Goal: Task Accomplishment & Management: Manage account settings

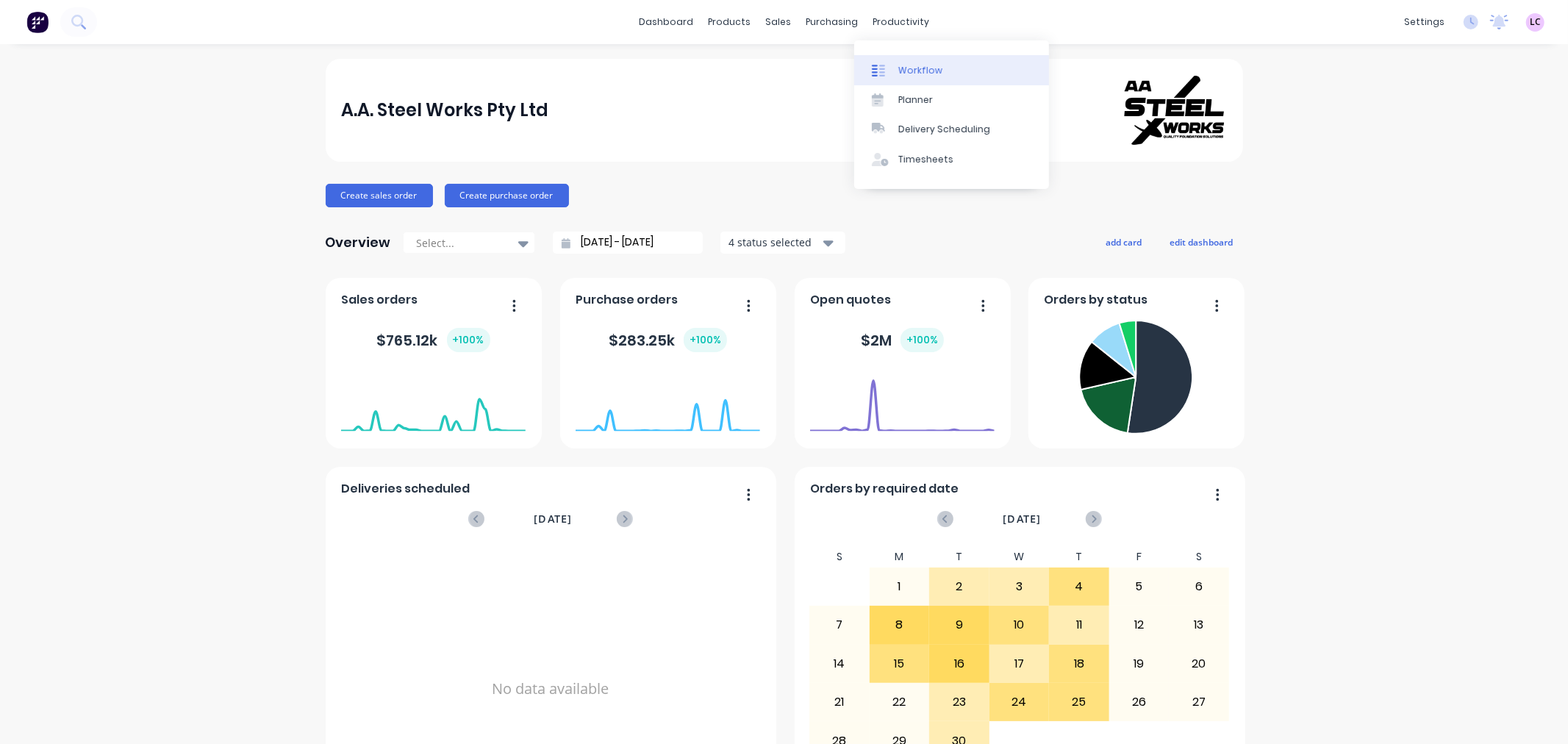
click at [893, 65] on div at bounding box center [883, 71] width 22 height 14
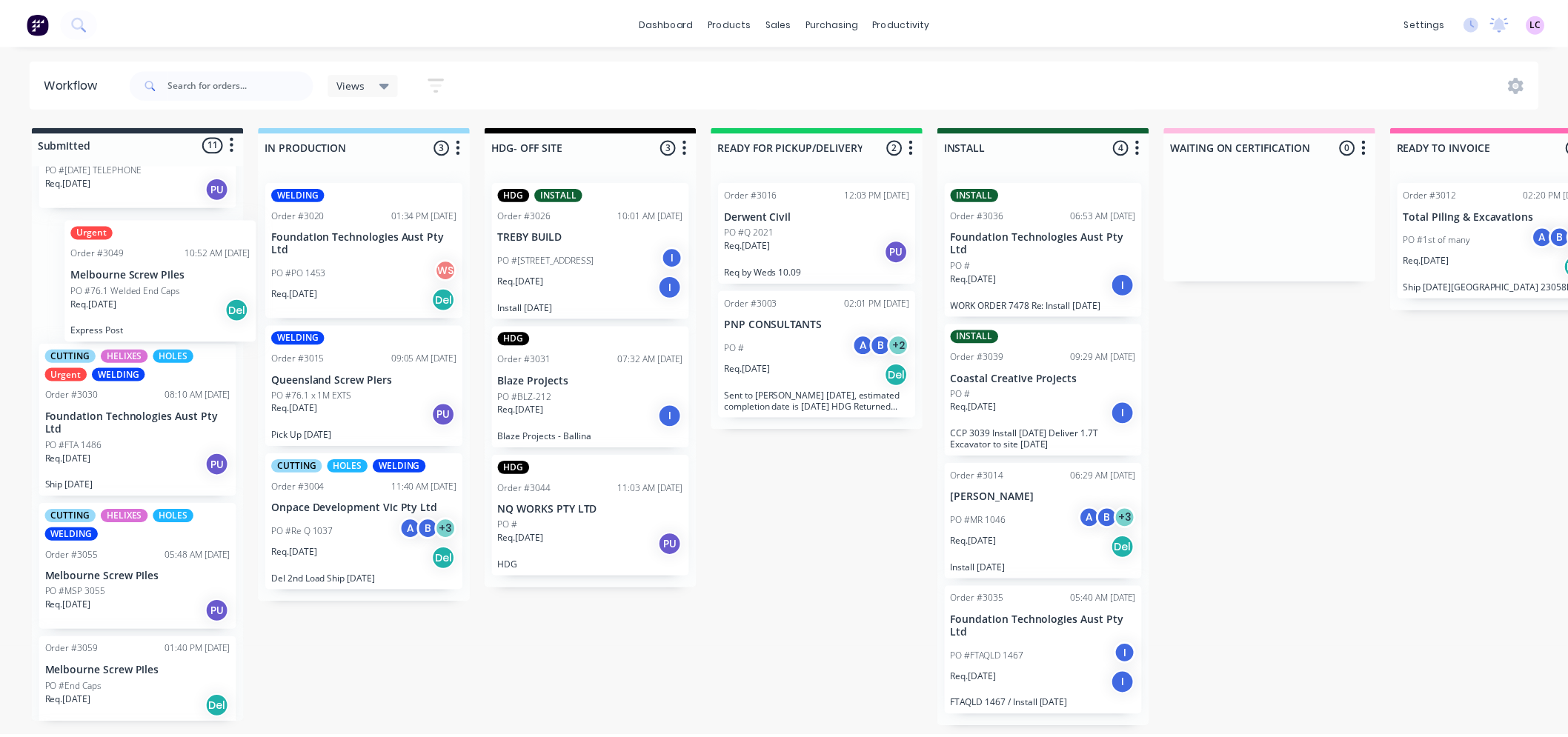
scroll to position [558, 0]
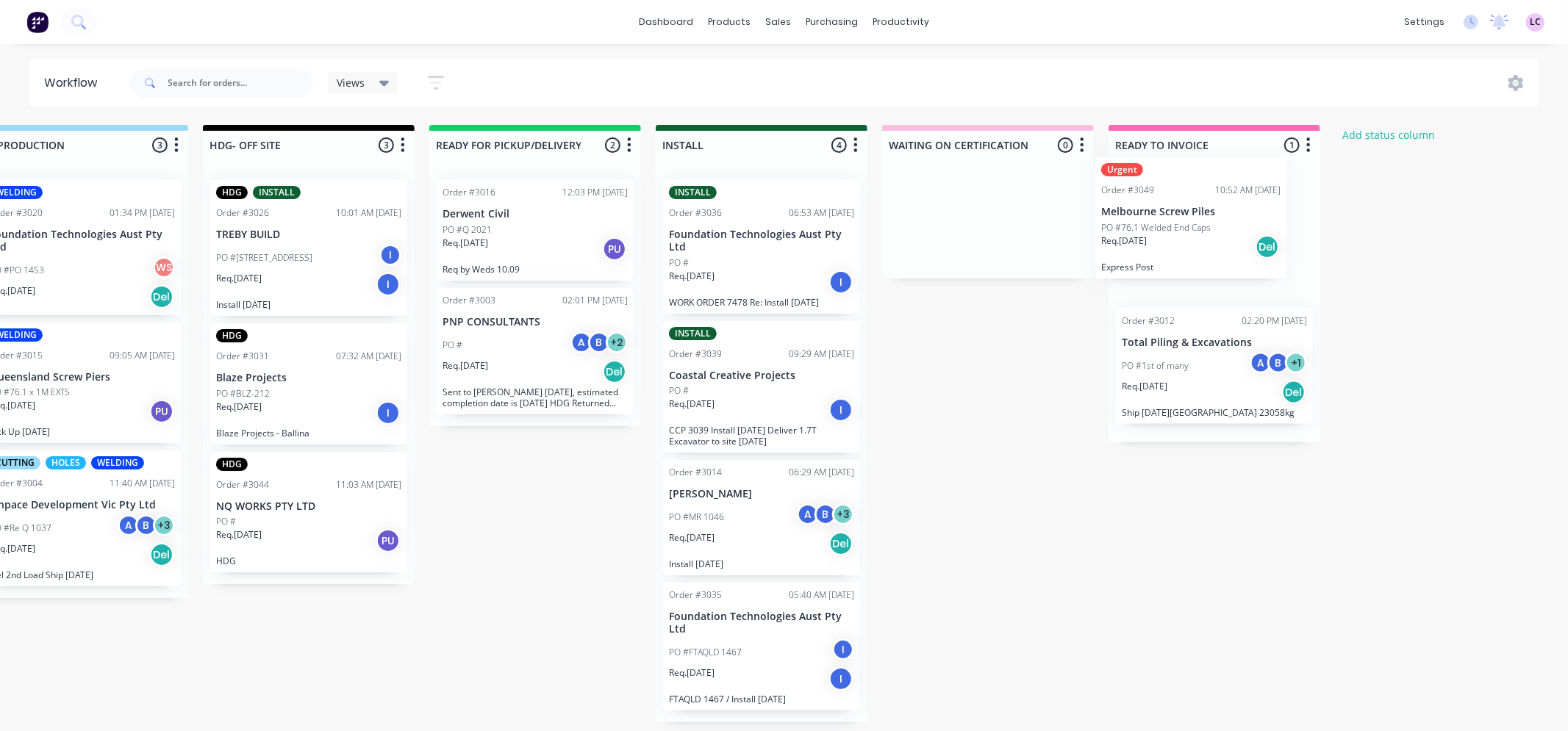
drag, startPoint x: 131, startPoint y: 268, endPoint x: 1189, endPoint y: 231, distance: 1058.6
click at [1189, 231] on div "Submitted 11 Status colour #273444 hex #273444 Save Cancel Summaries Total orde…" at bounding box center [720, 424] width 2025 height 598
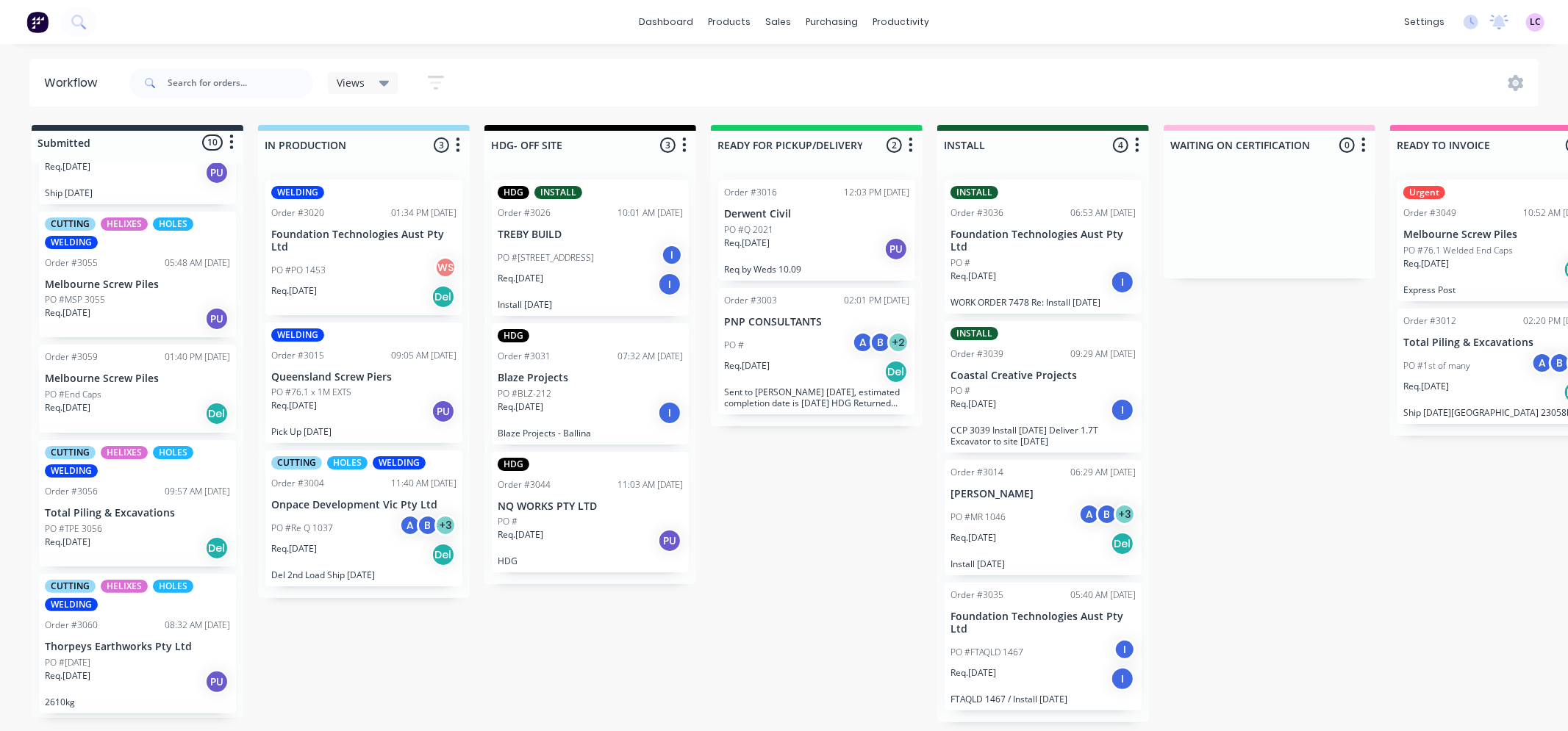
scroll to position [635, 0]
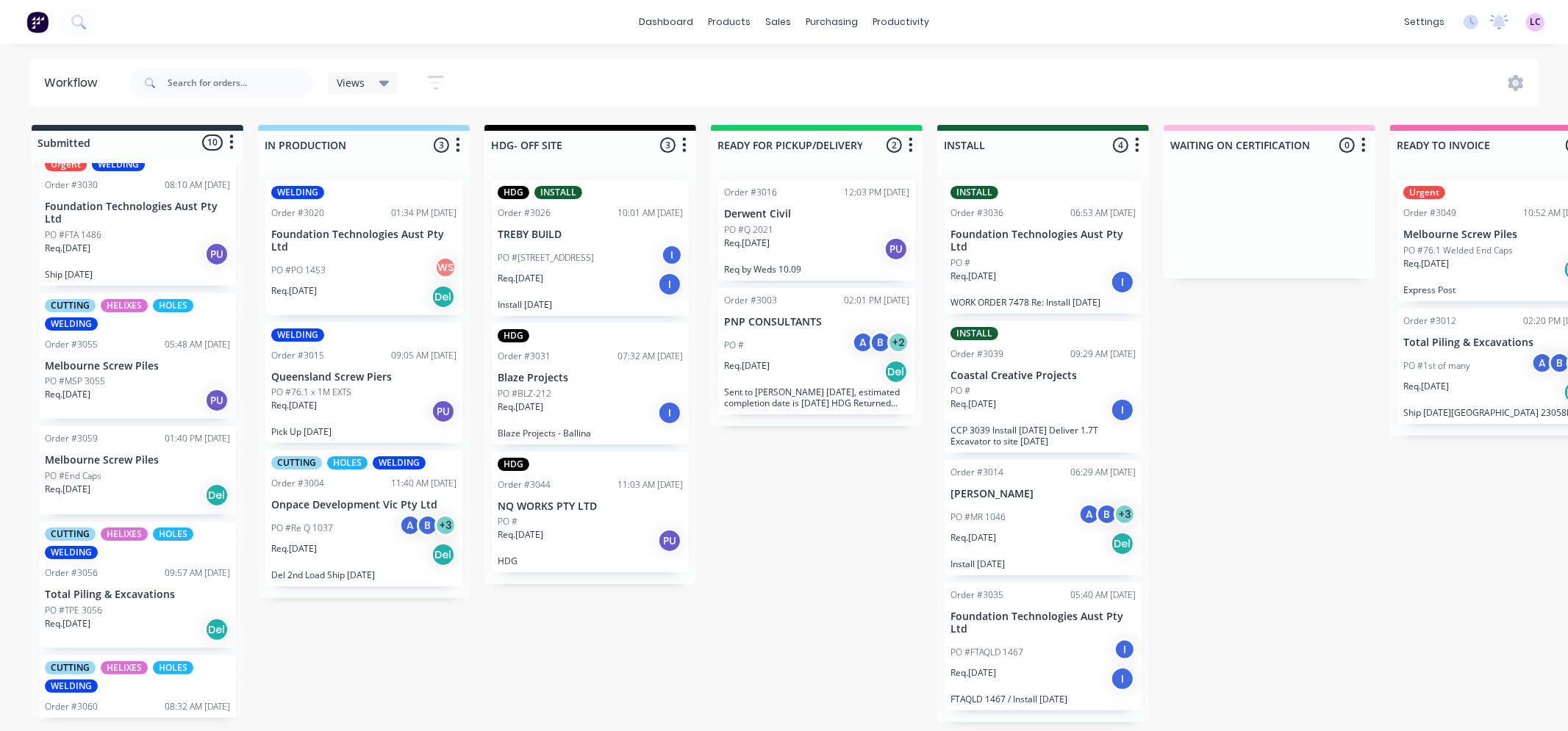
click at [1441, 219] on div "Order #3049" at bounding box center [1429, 213] width 53 height 14
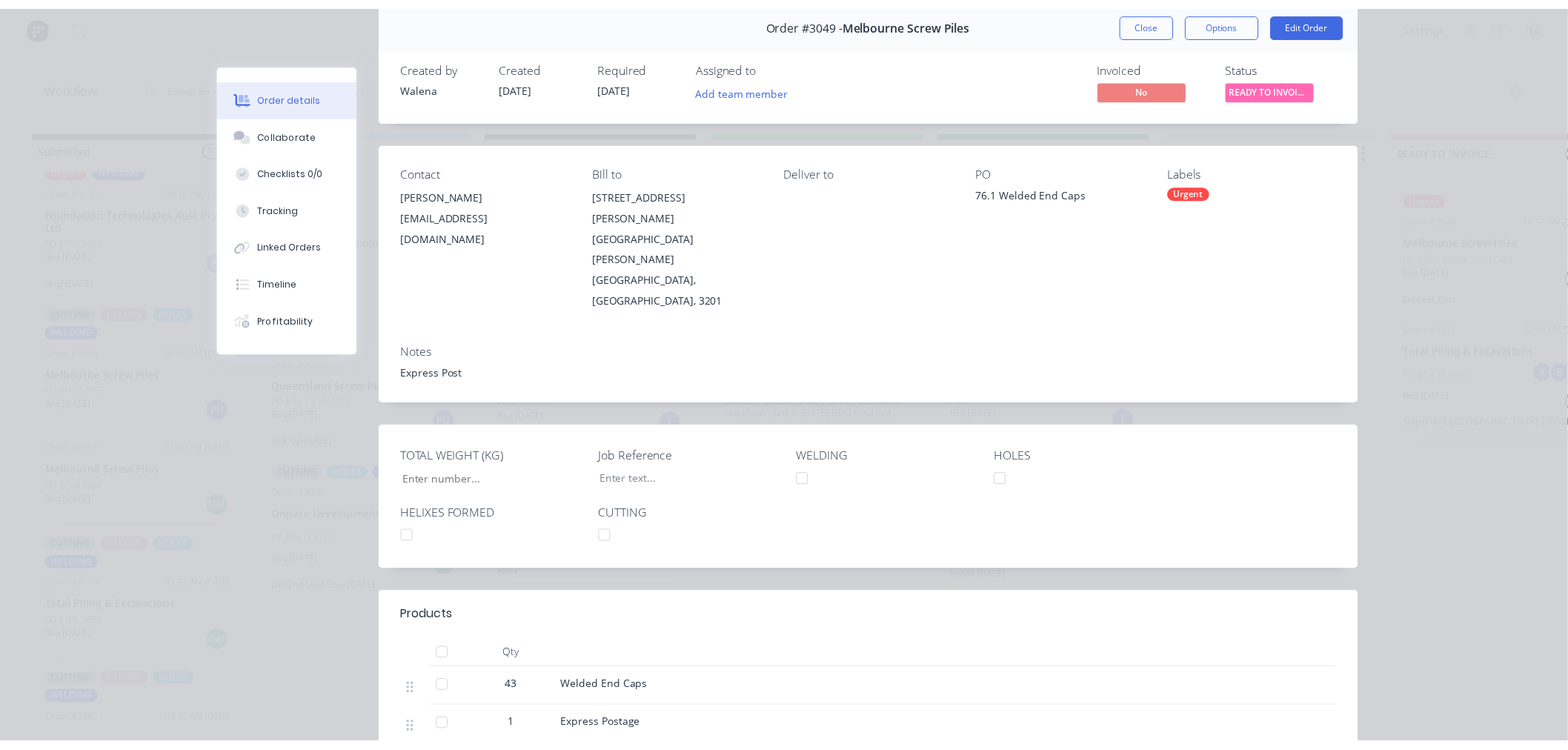
scroll to position [0, 0]
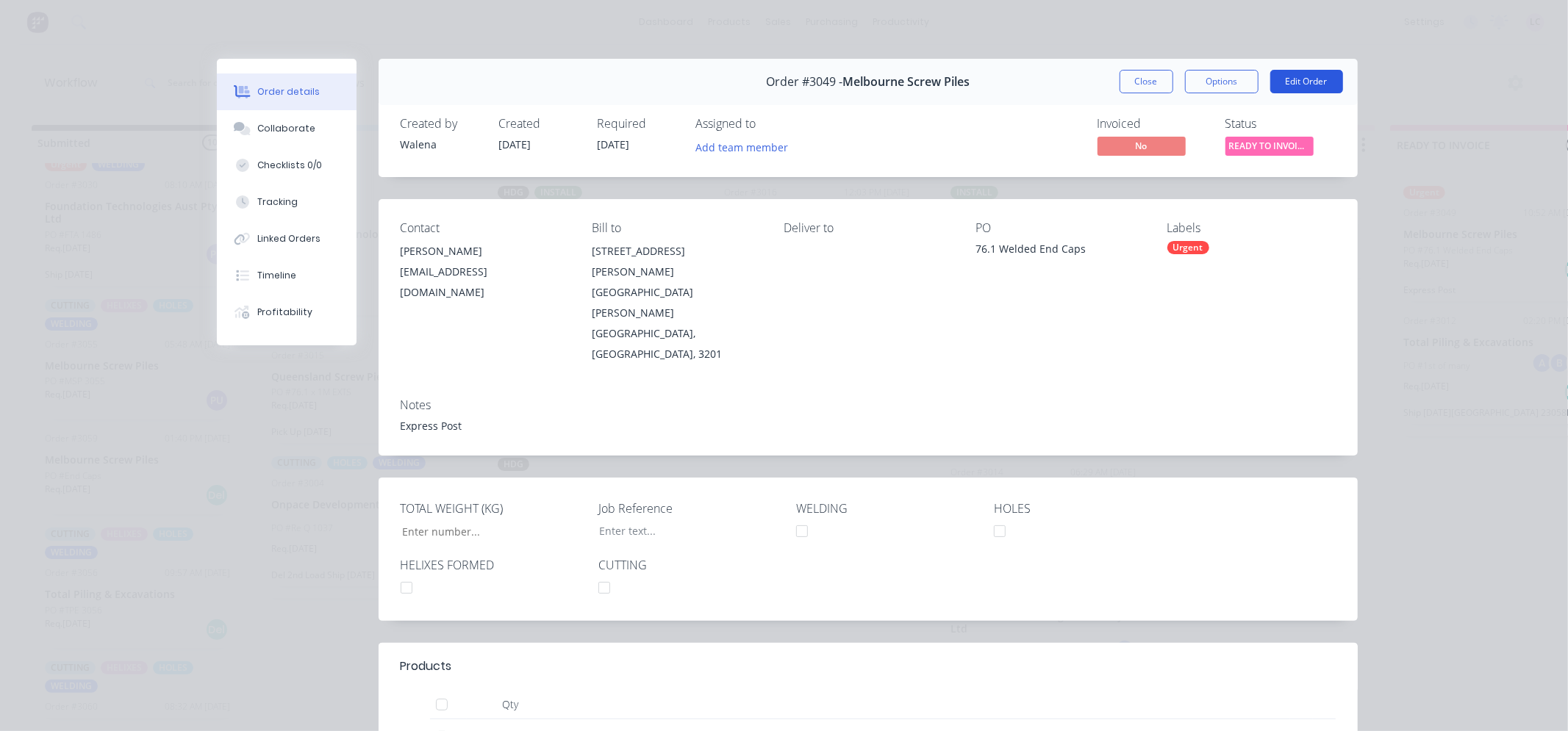
click at [1302, 78] on button "Edit Order" at bounding box center [1307, 81] width 73 height 23
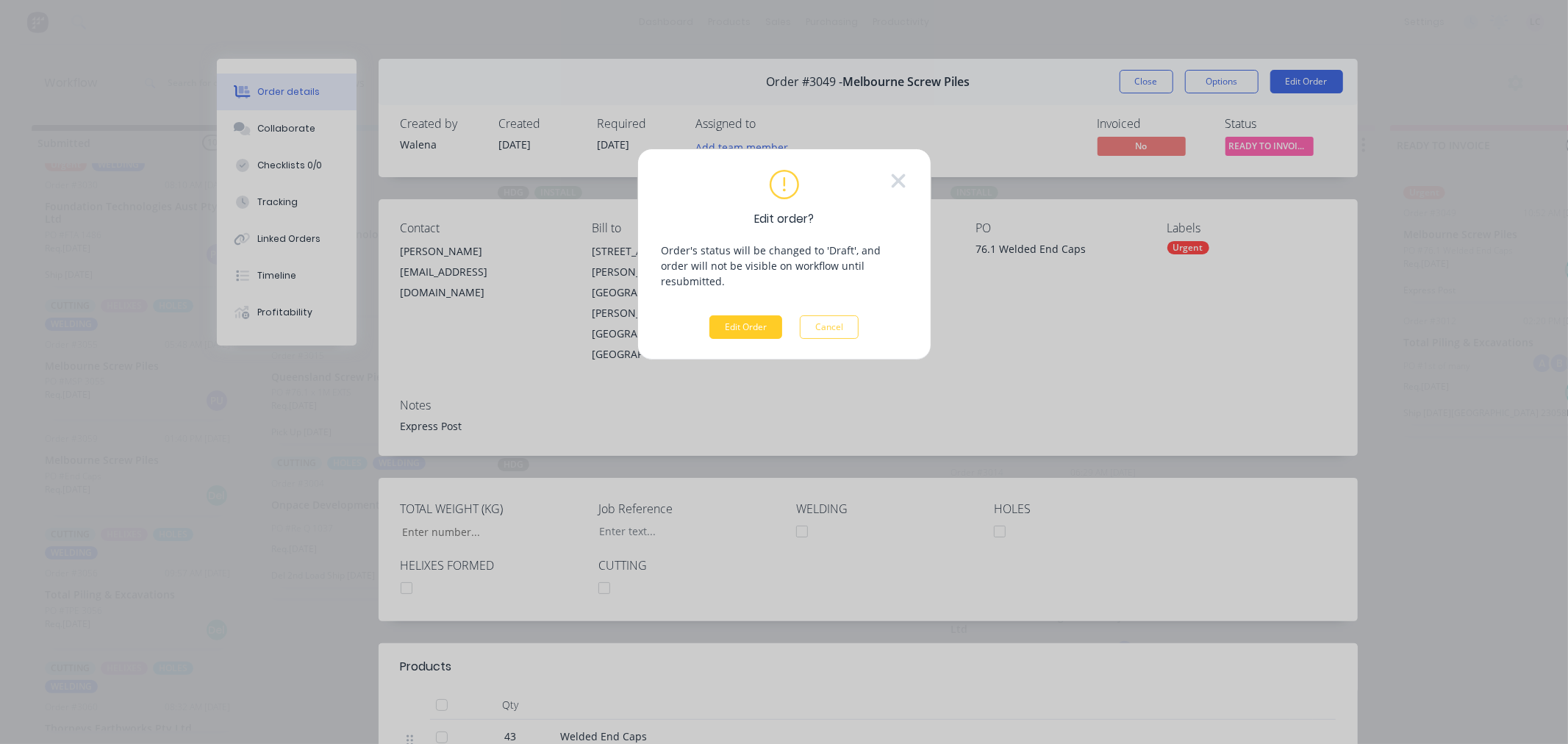
click at [726, 316] on button "Edit Order" at bounding box center [746, 327] width 73 height 23
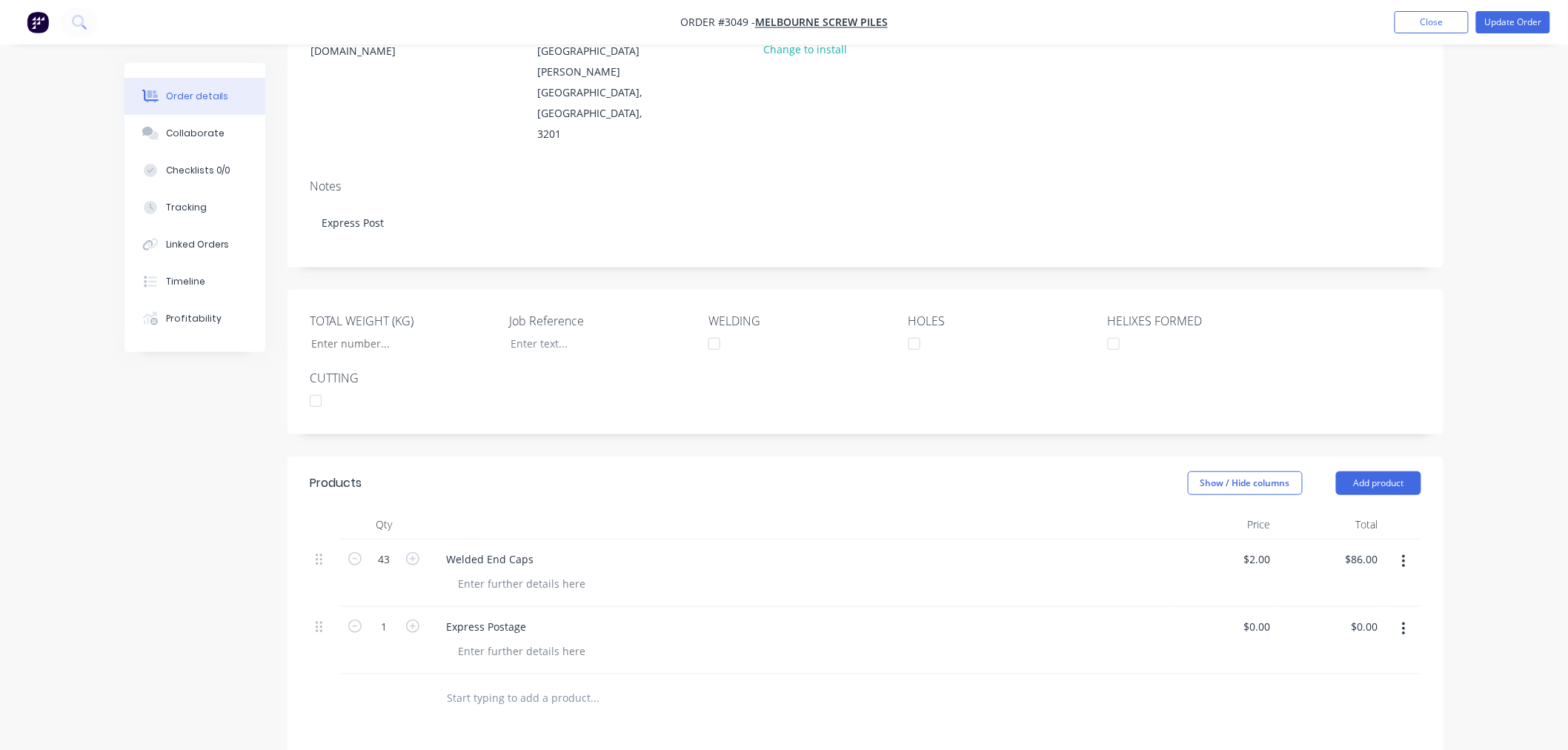
scroll to position [329, 0]
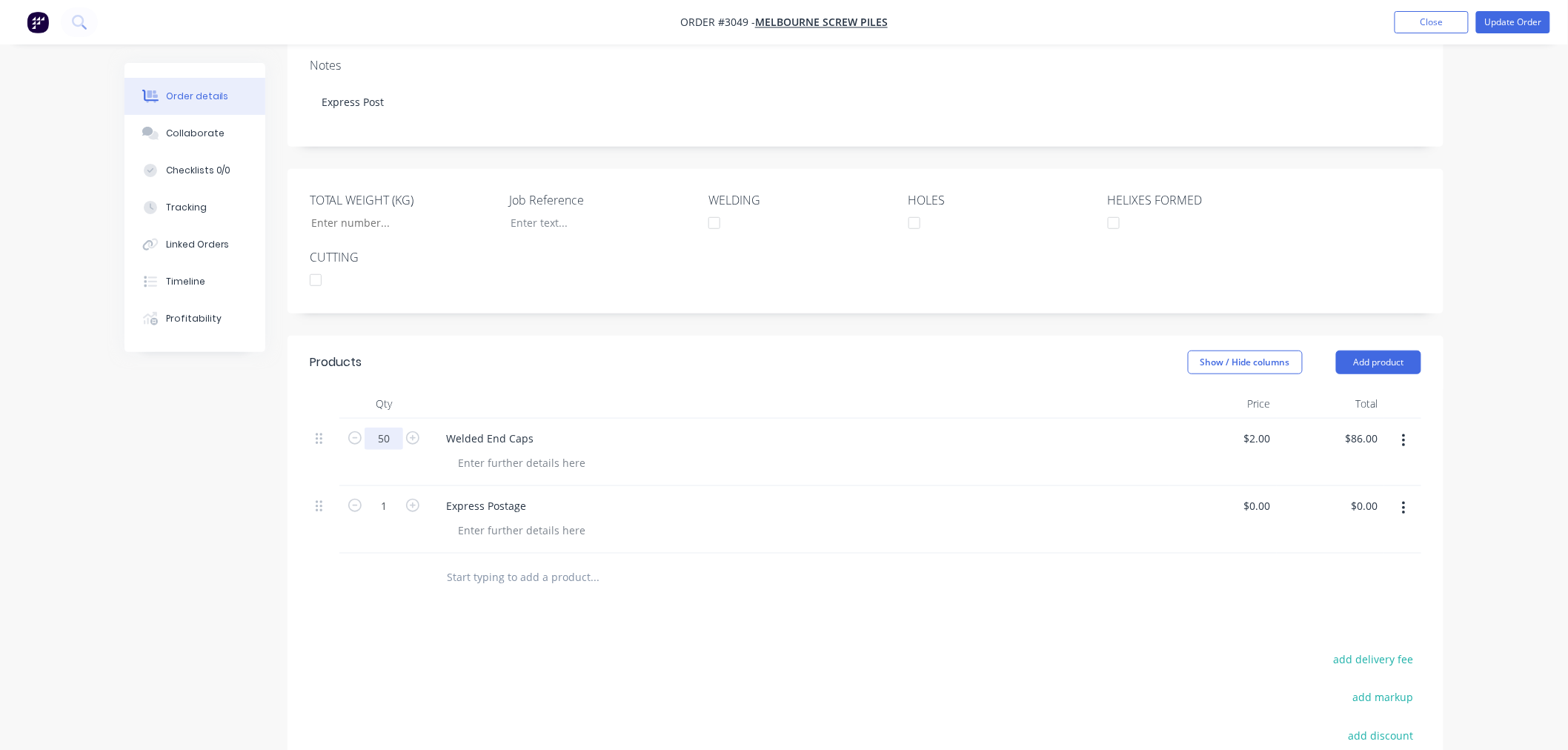
type input "50"
type input "$100.00"
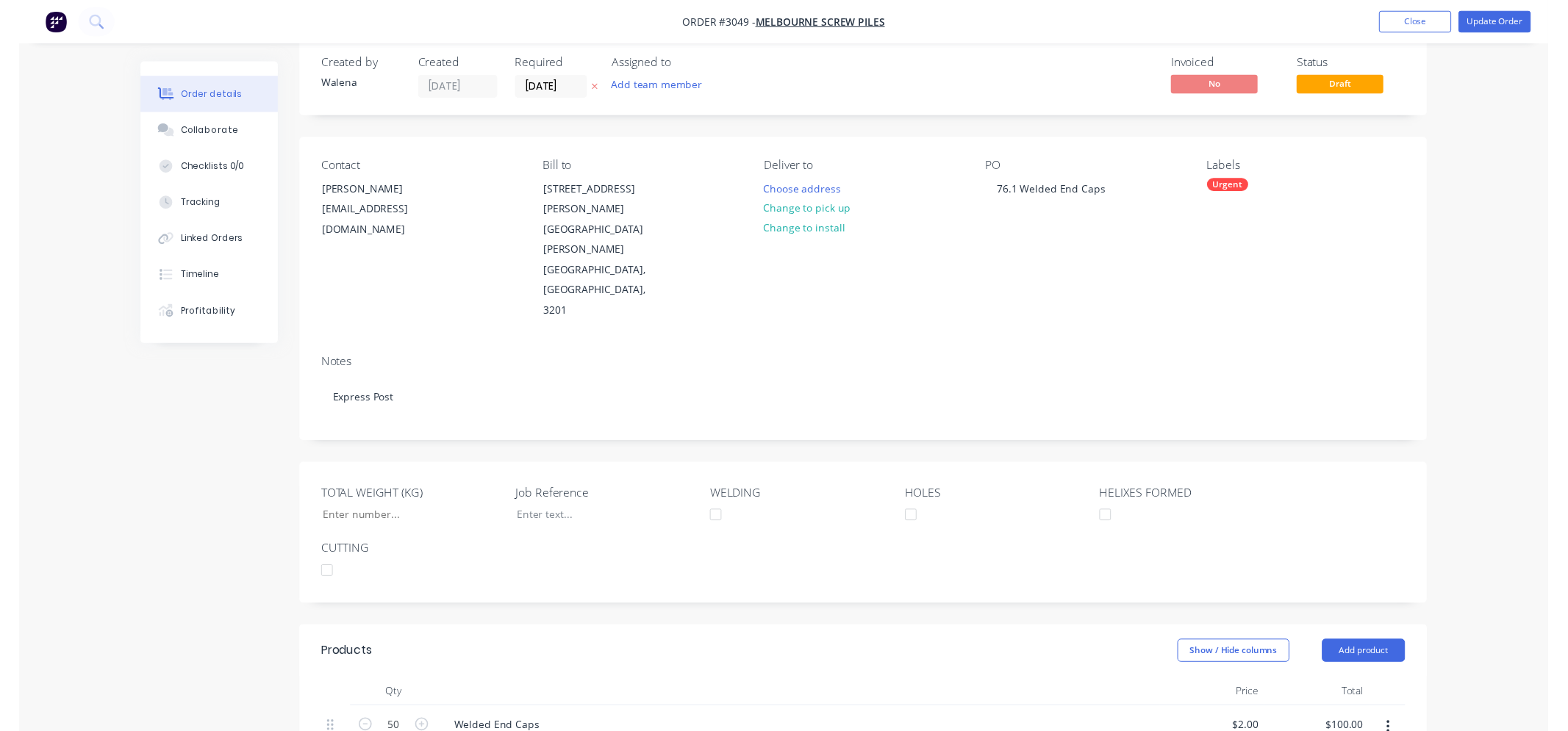
scroll to position [0, 0]
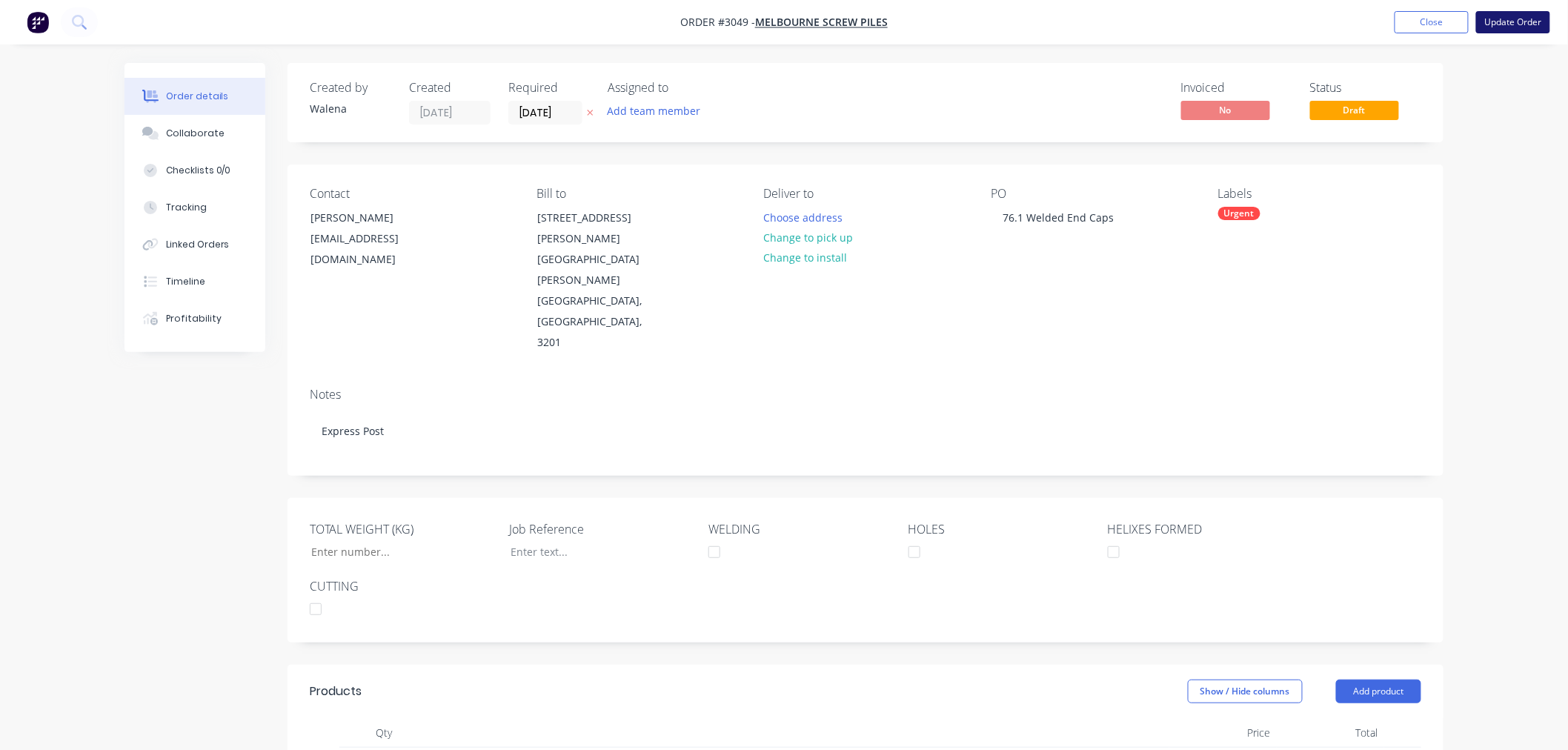
click at [1535, 27] on button "Update Order" at bounding box center [1513, 22] width 74 height 22
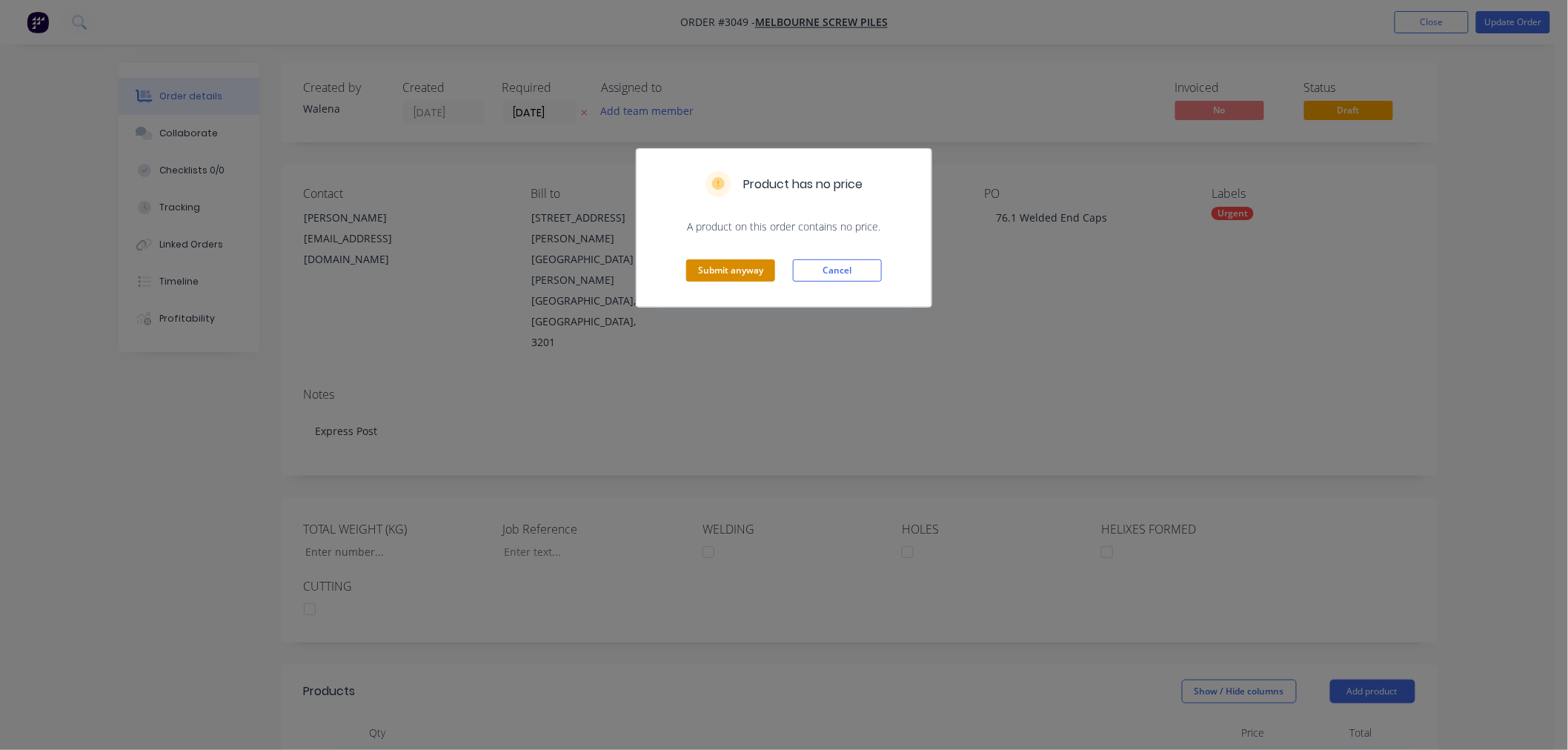
click at [768, 267] on button "Submit anyway" at bounding box center [730, 270] width 89 height 22
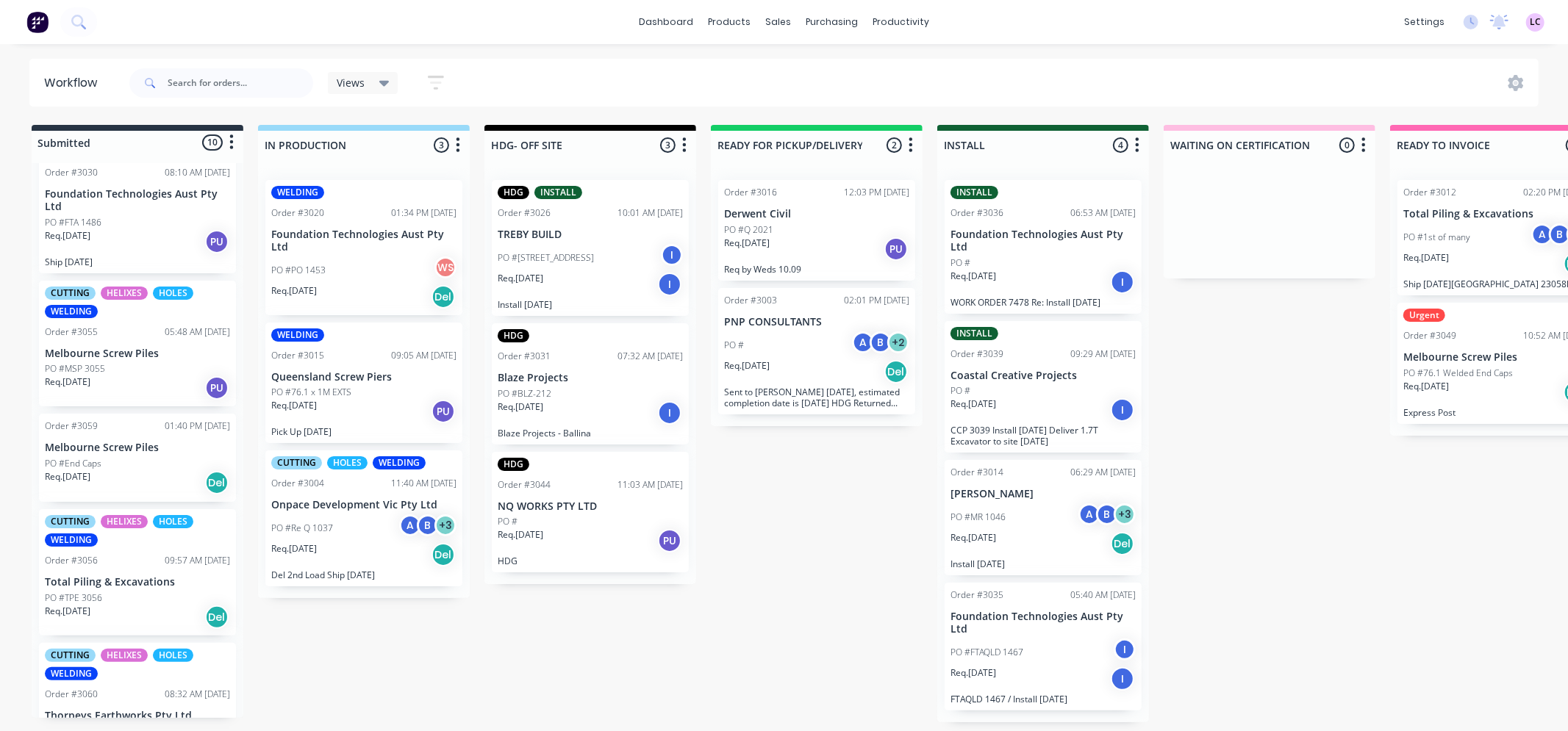
scroll to position [653, 0]
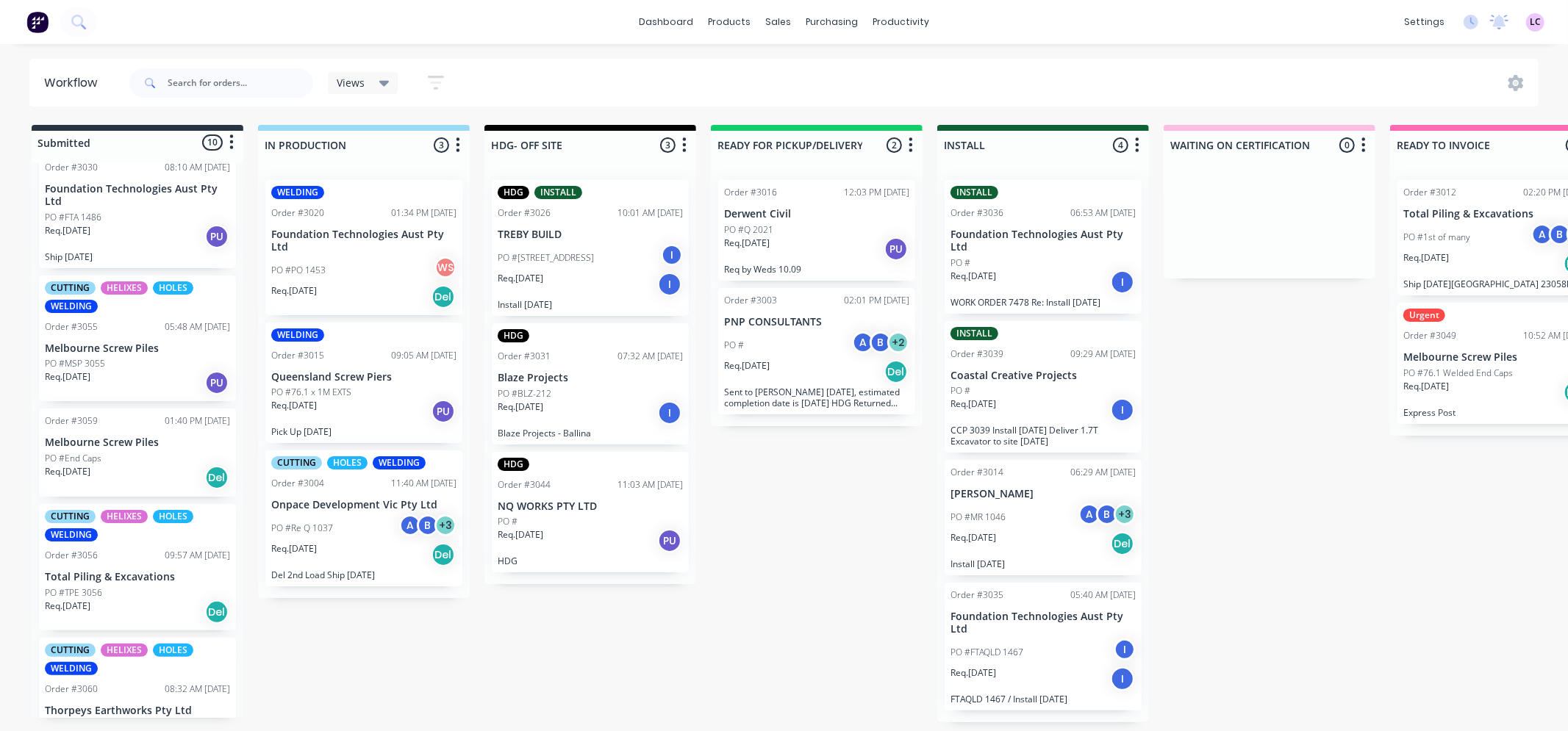
click at [151, 471] on div "Req. 24/09/25 Del" at bounding box center [138, 477] width 185 height 25
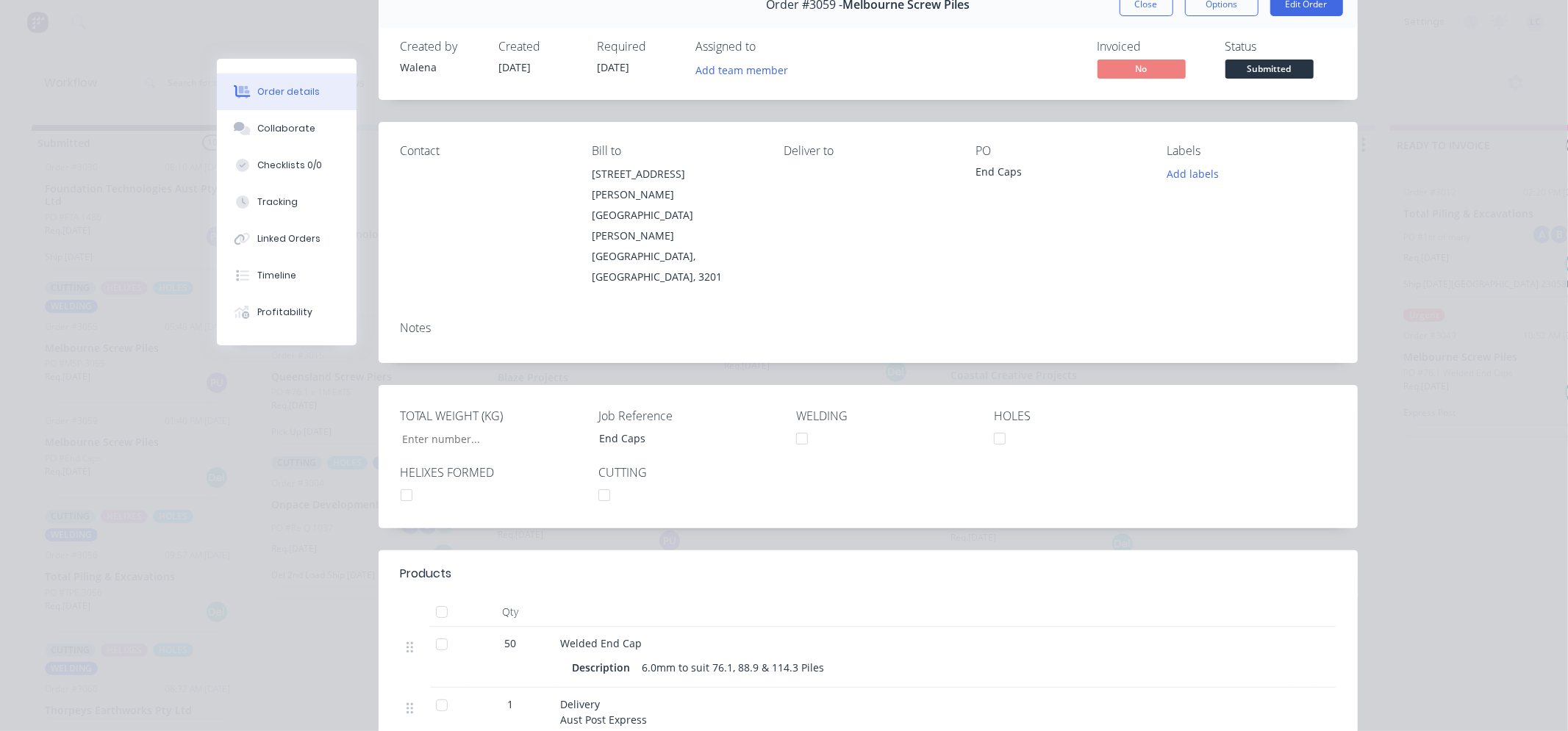
scroll to position [0, 0]
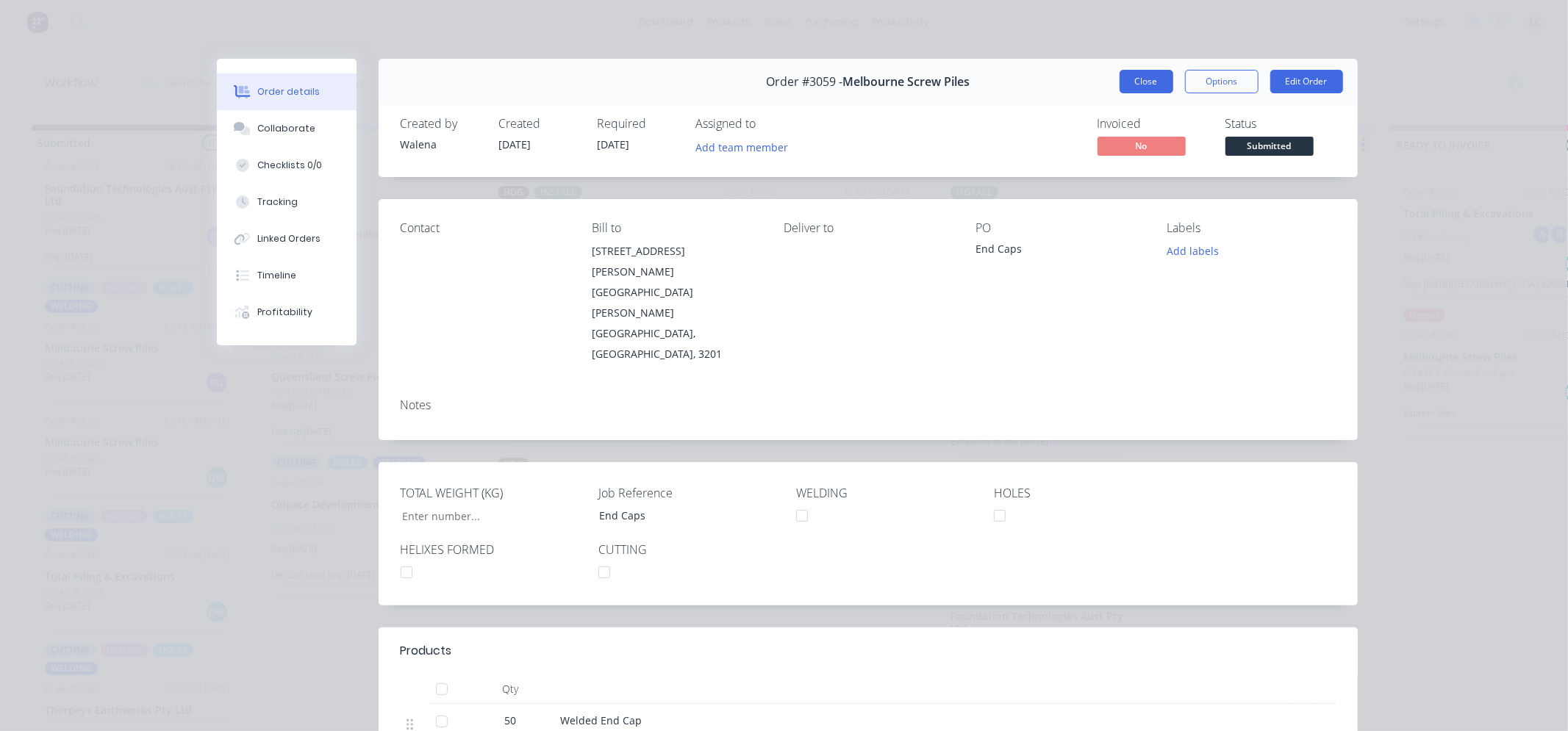
click at [1140, 84] on button "Close" at bounding box center [1146, 81] width 53 height 23
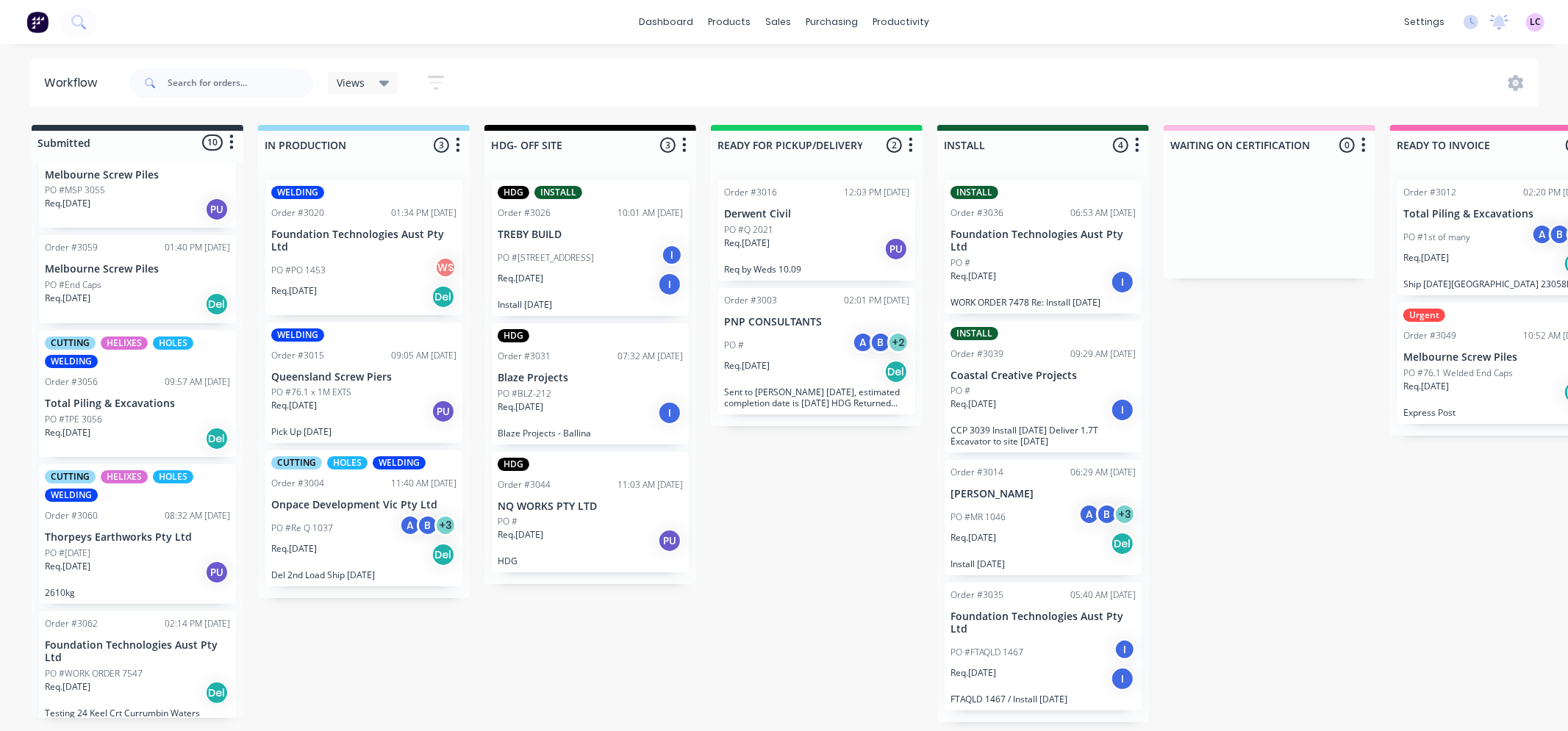
scroll to position [830, 0]
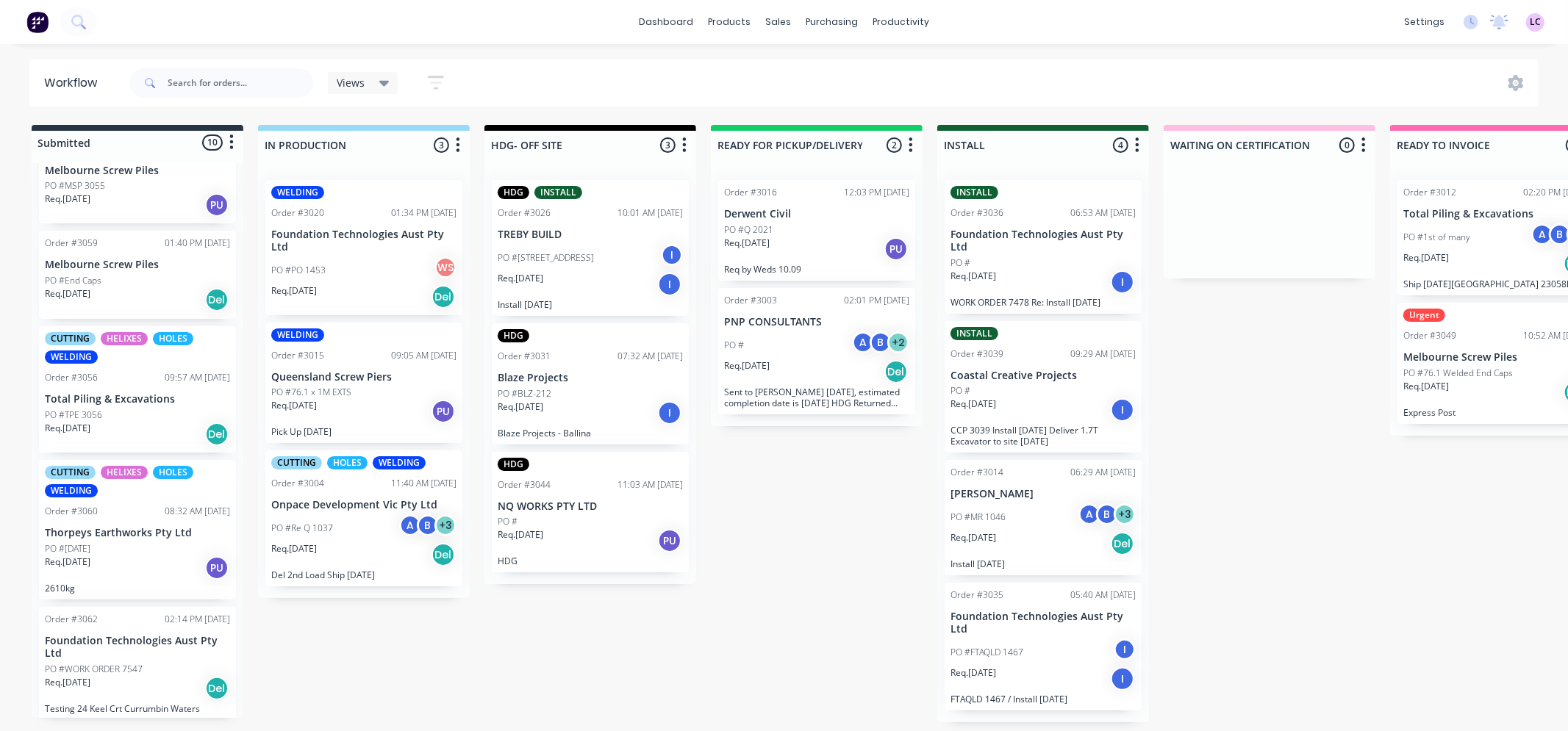
click at [145, 397] on p "Total Piling & Excavations" at bounding box center [138, 399] width 185 height 13
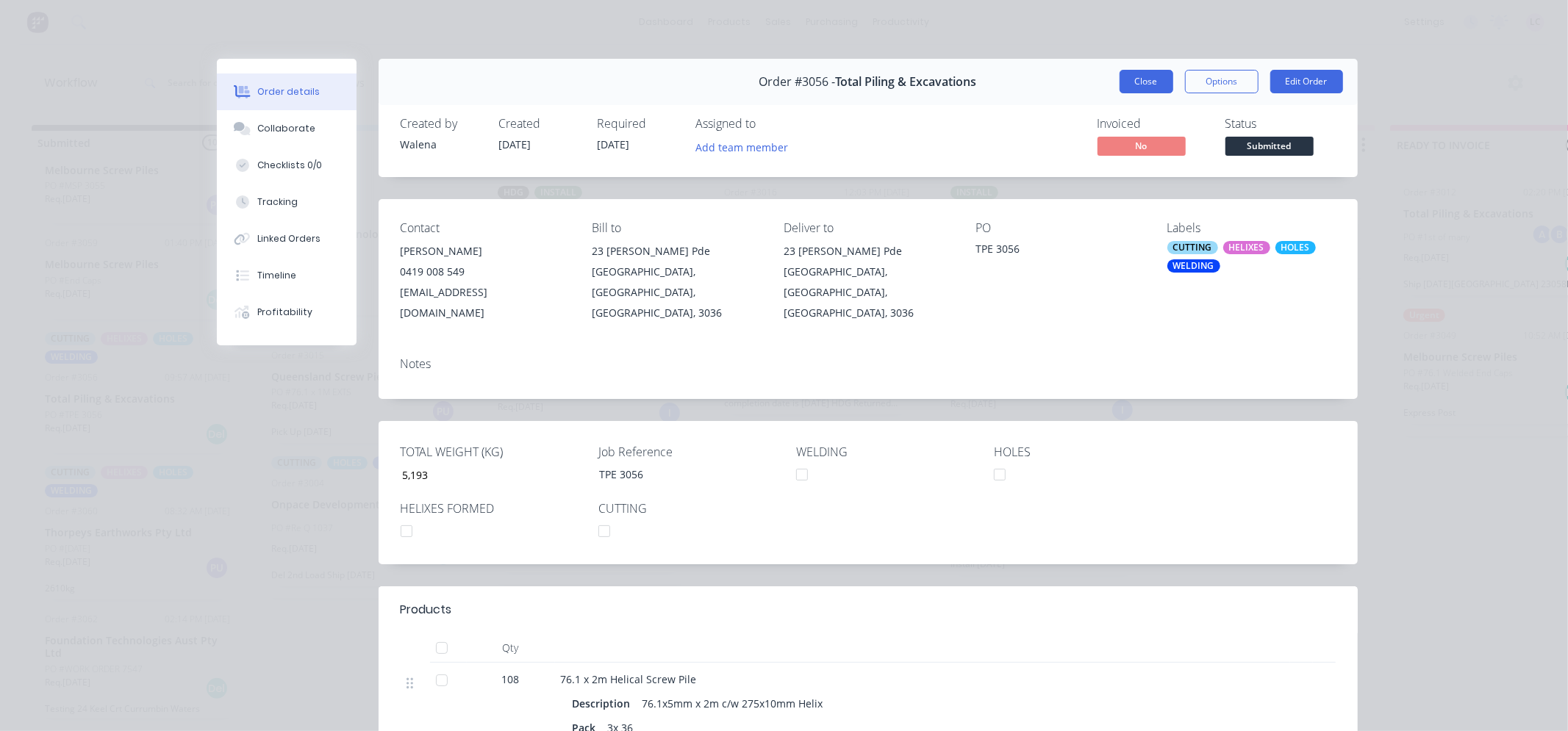
click at [1139, 84] on button "Close" at bounding box center [1146, 81] width 53 height 23
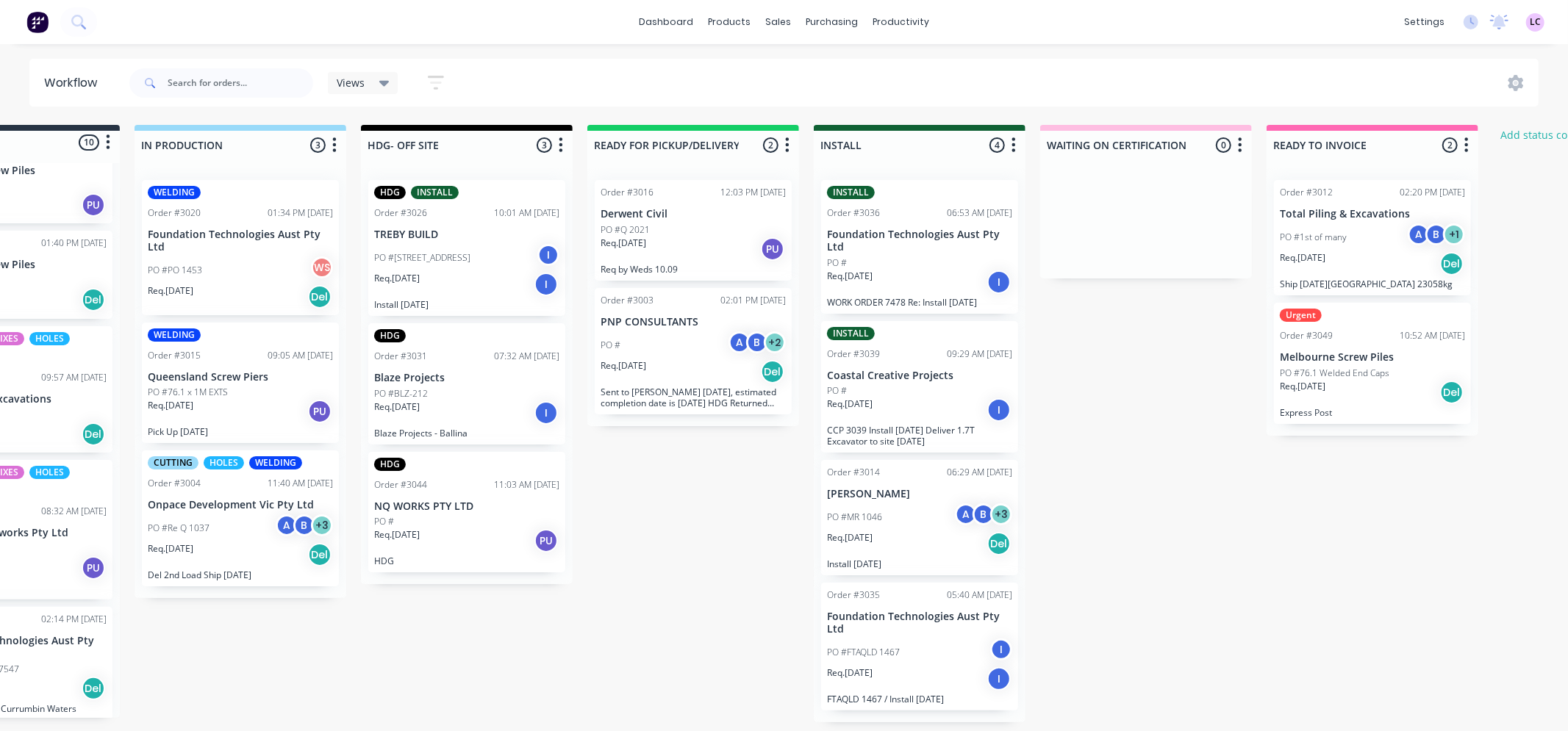
scroll to position [0, 0]
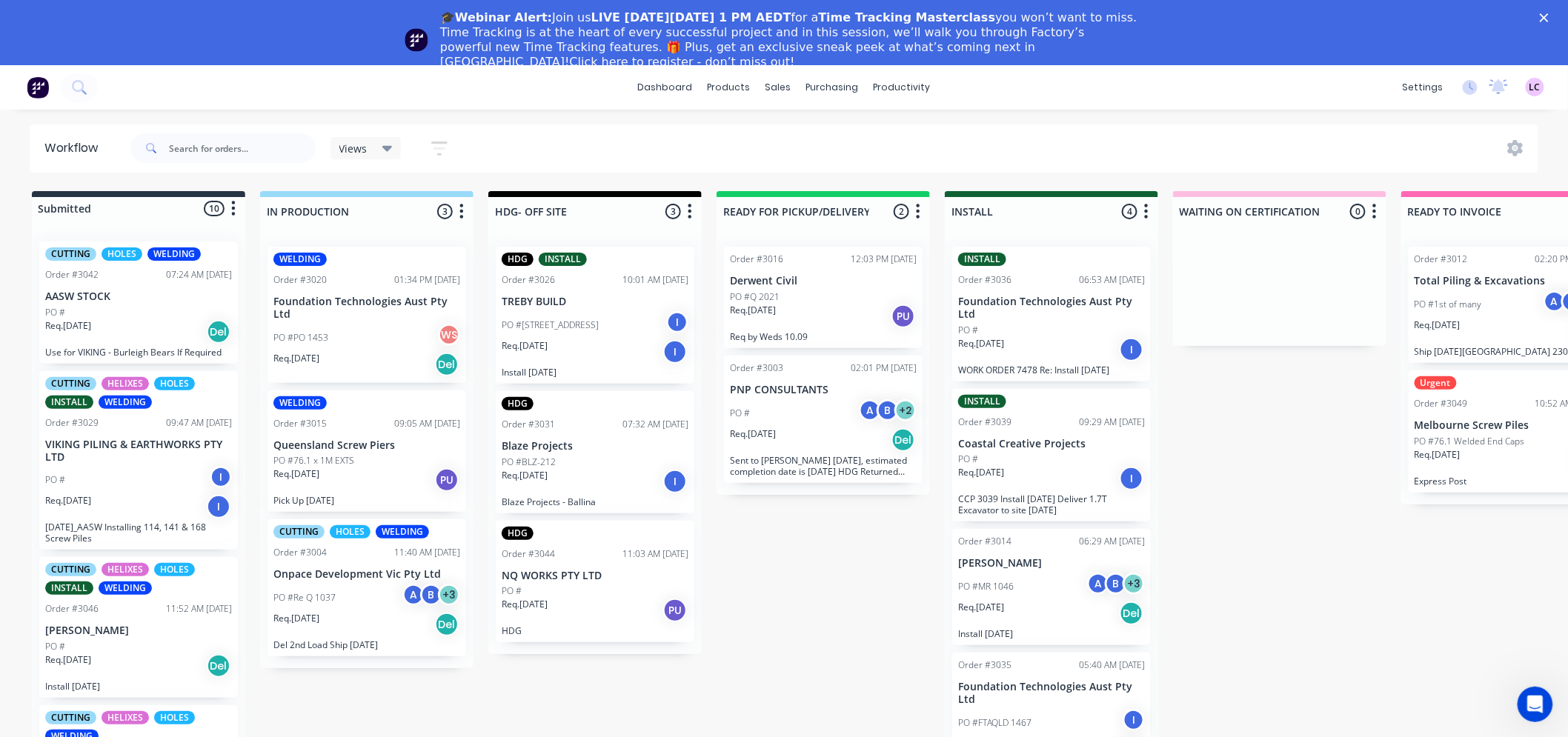
click at [1549, 20] on icon "Close" at bounding box center [1544, 18] width 9 height 9
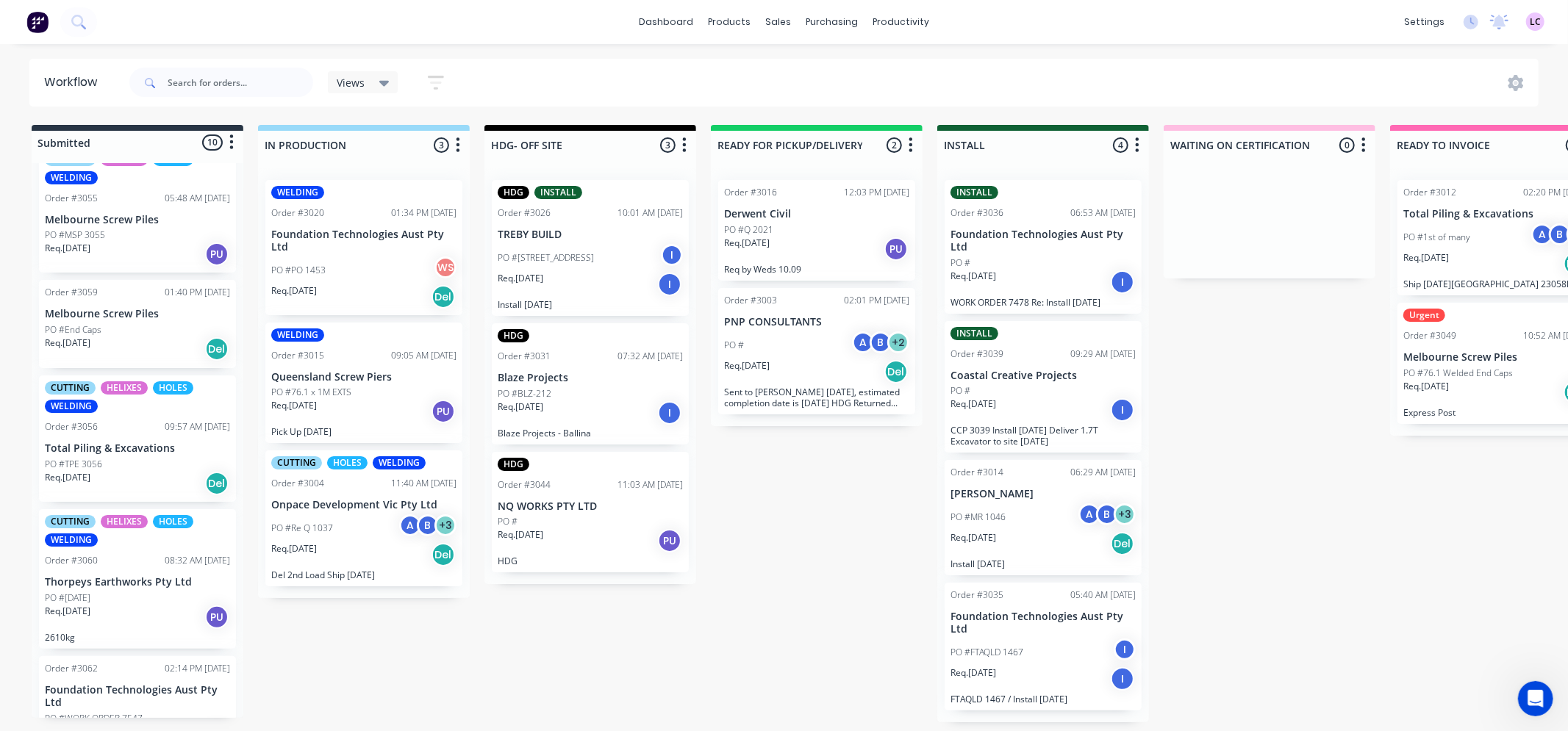
scroll to position [830, 0]
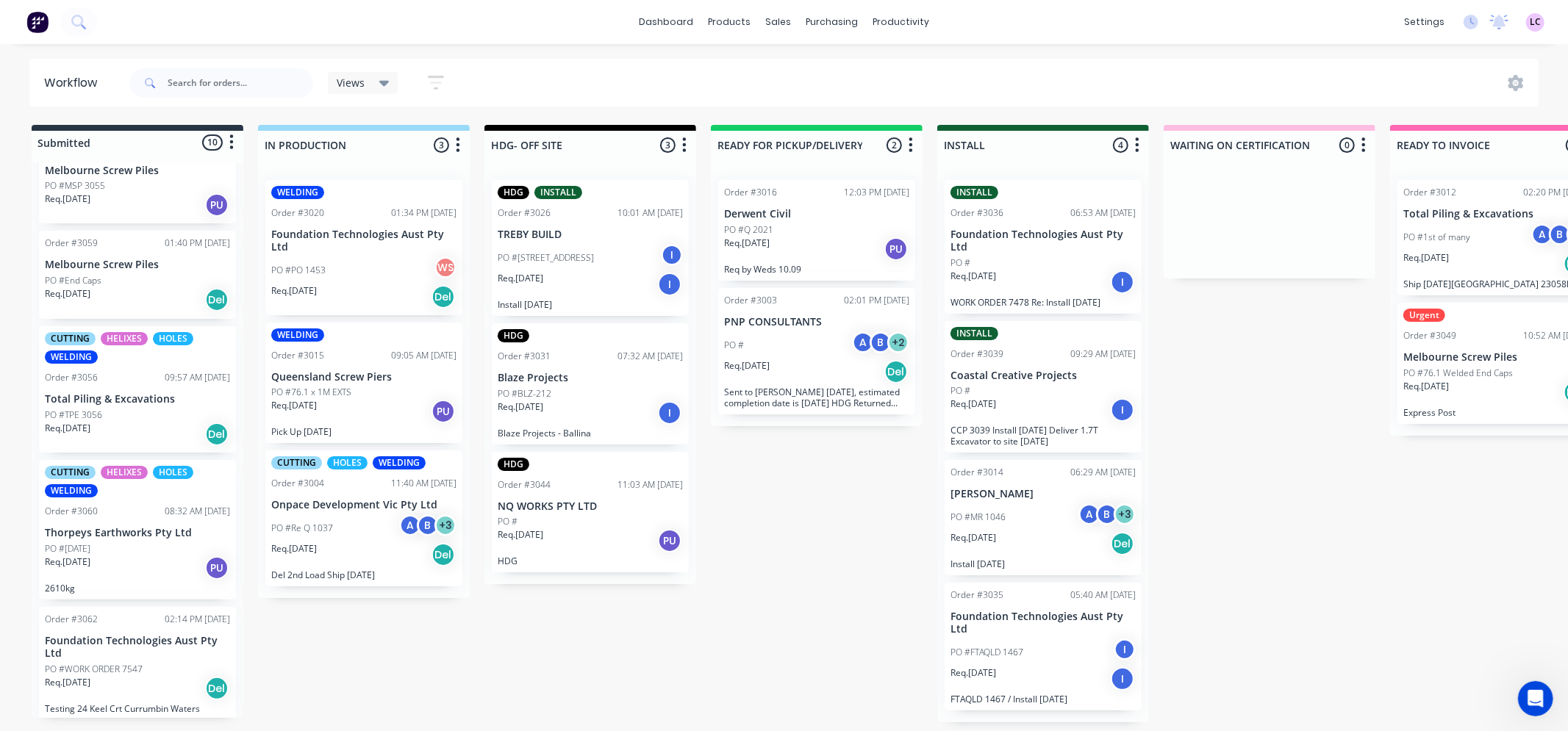
click at [136, 544] on div "PO #[DATE]" at bounding box center [138, 549] width 185 height 14
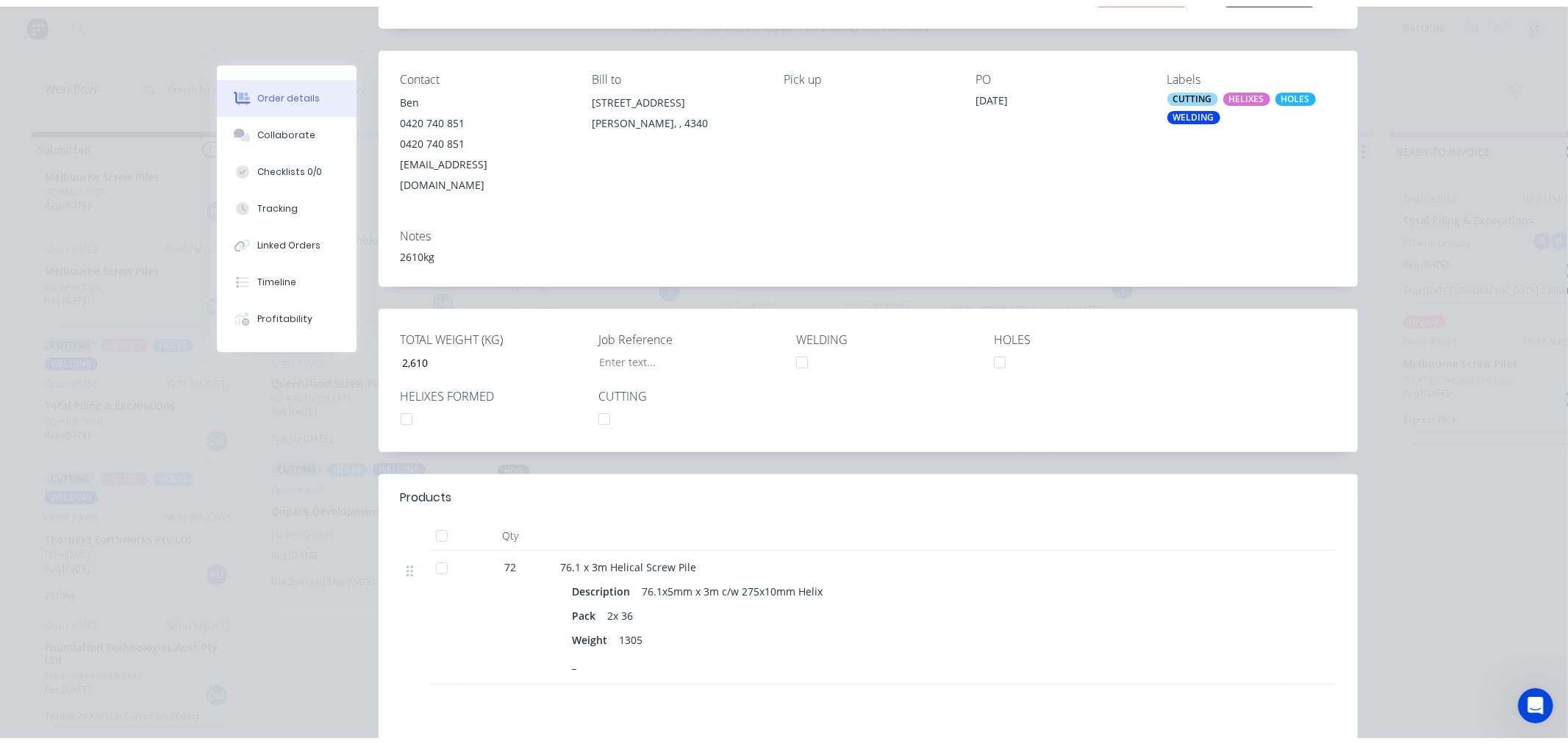
scroll to position [0, 0]
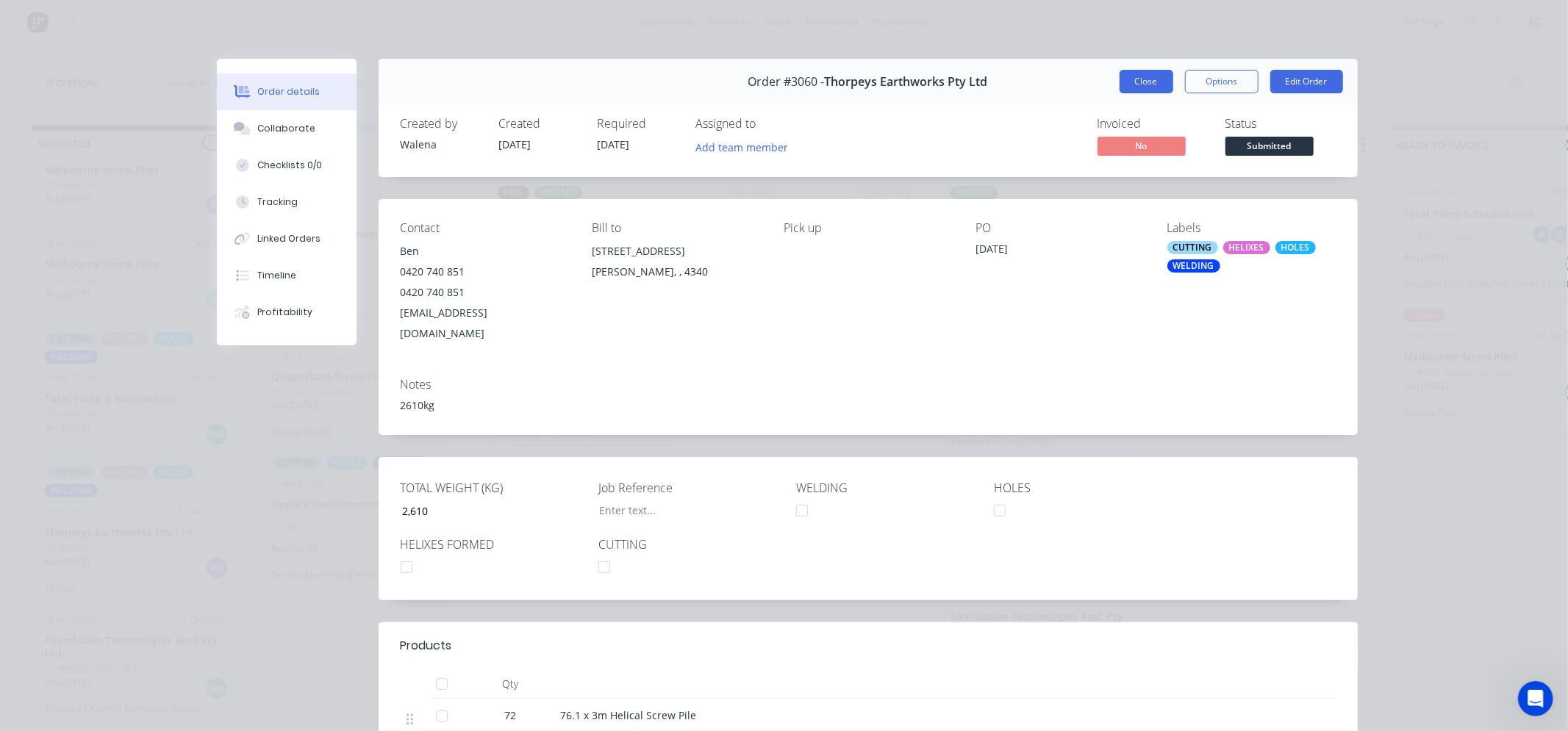
click at [1145, 83] on button "Close" at bounding box center [1146, 81] width 53 height 23
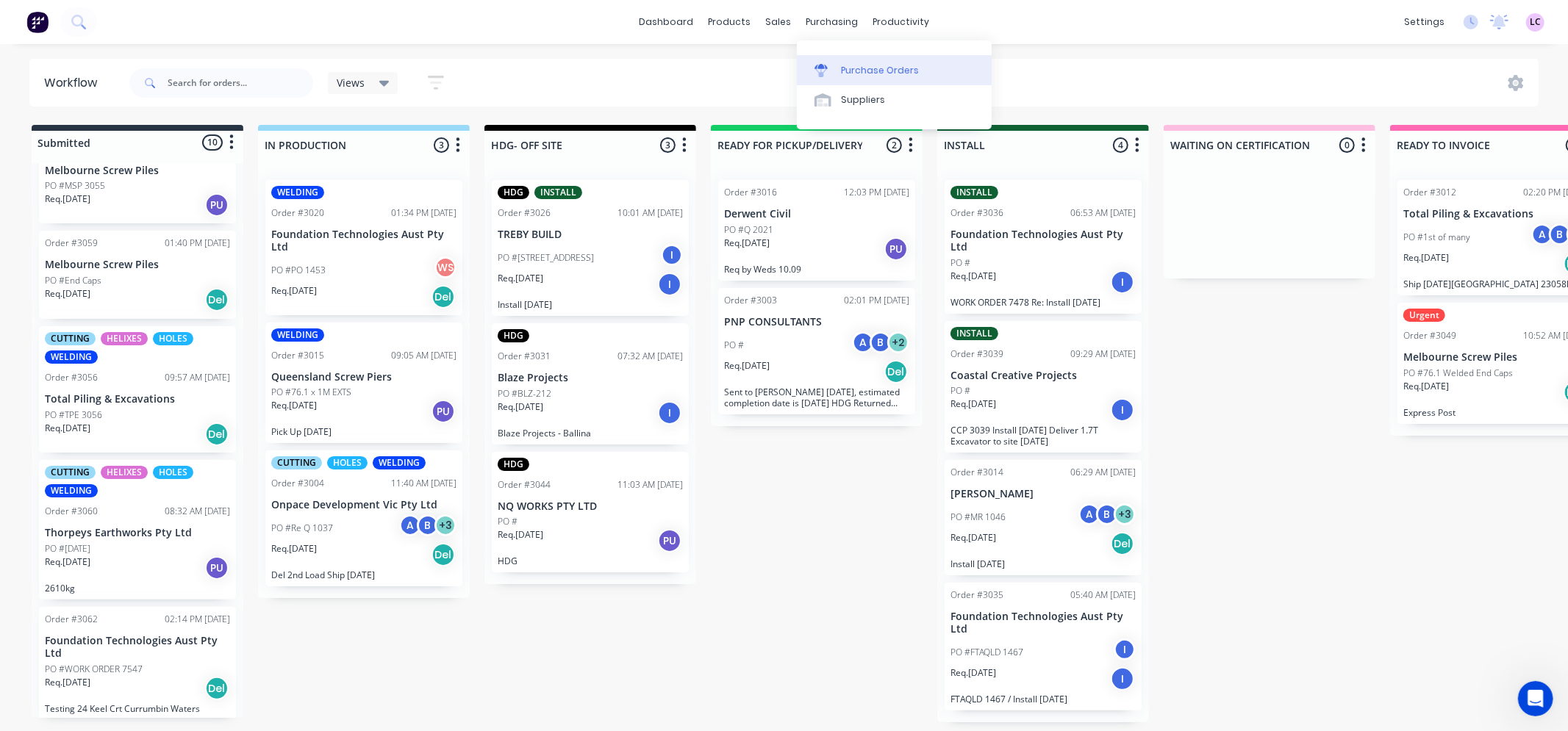
click at [845, 68] on div "Purchase Orders" at bounding box center [880, 71] width 78 height 14
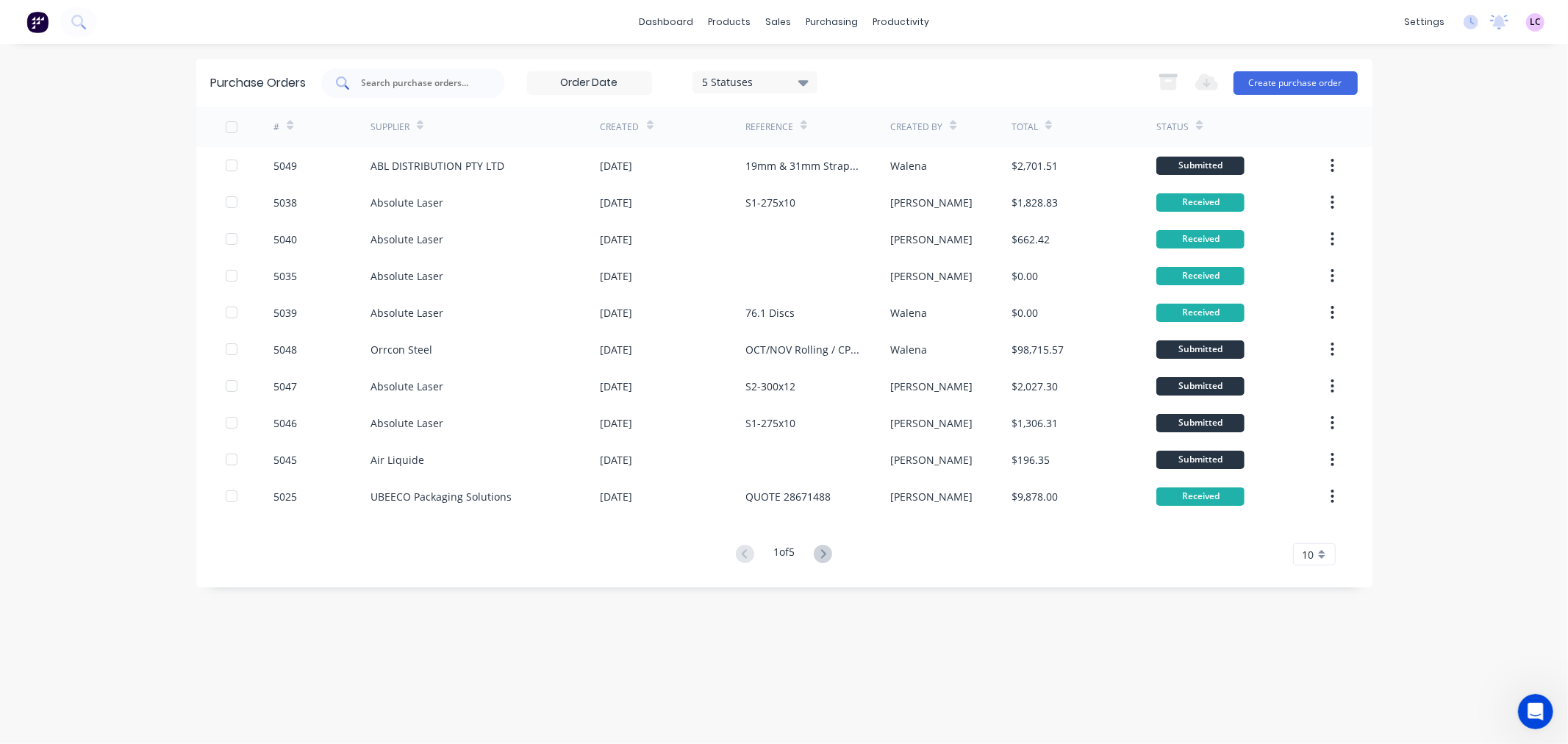
click at [392, 88] on input "text" at bounding box center [421, 84] width 122 height 15
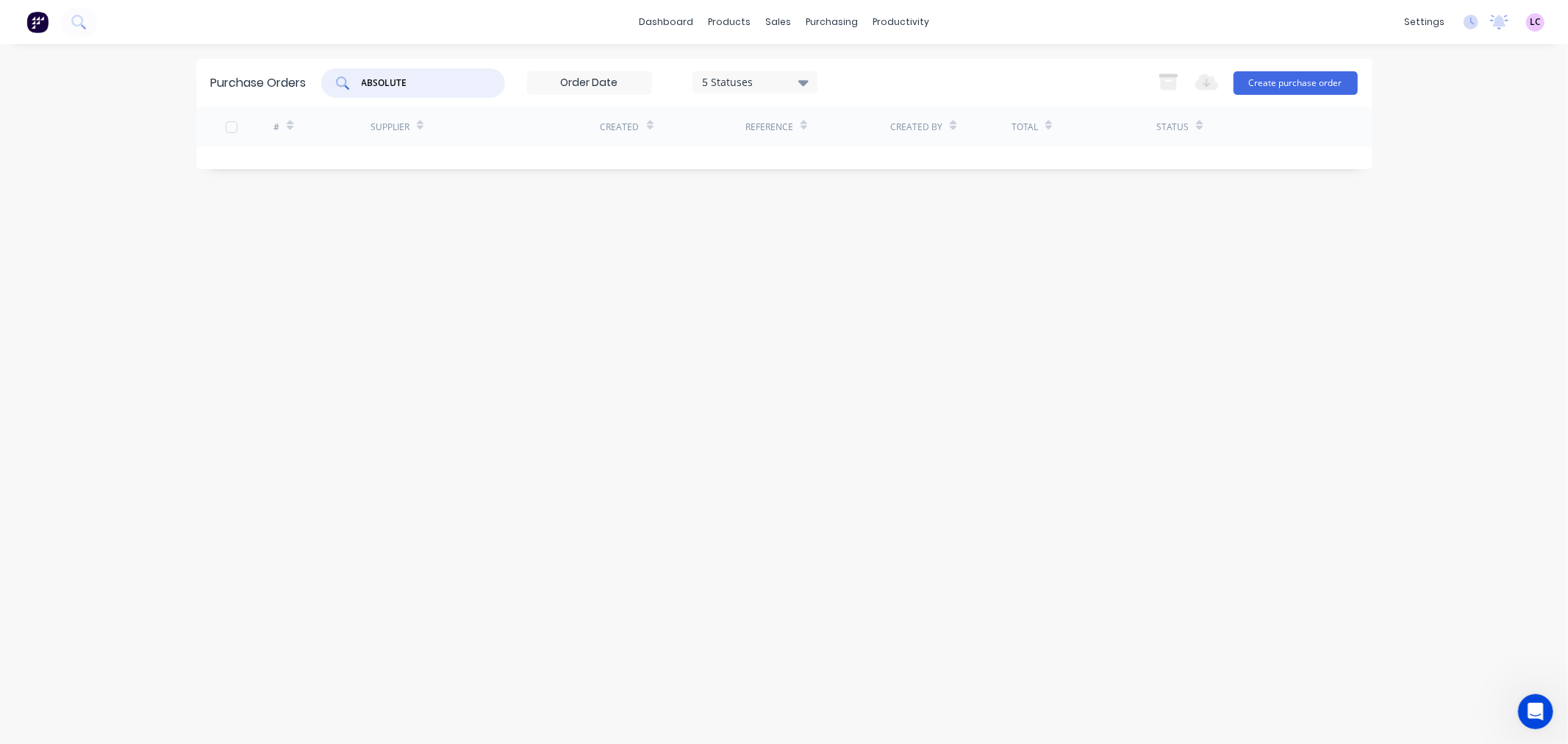
type input "ABSOLUTE"
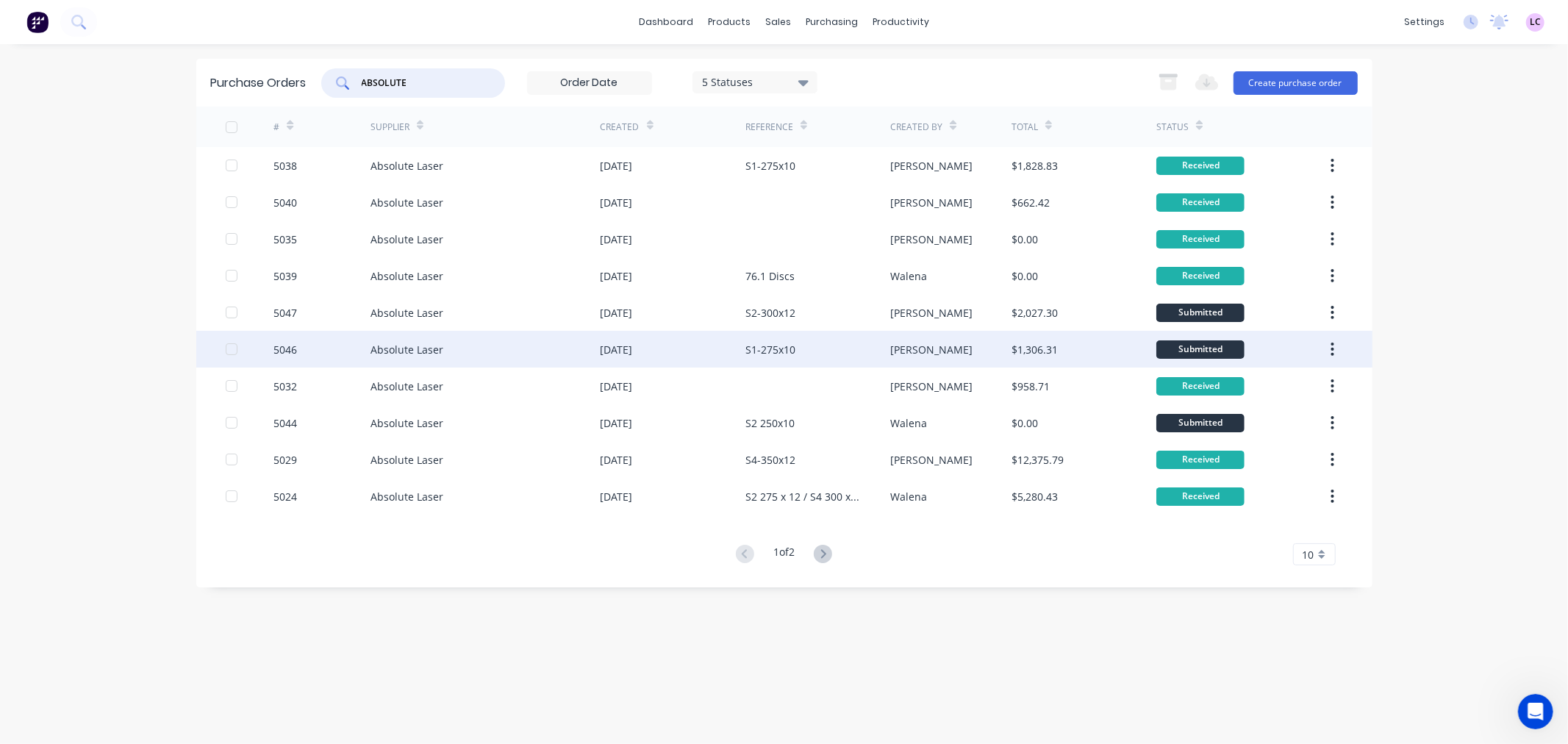
click at [413, 354] on div "Absolute Laser" at bounding box center [407, 349] width 73 height 15
